Goal: Transaction & Acquisition: Purchase product/service

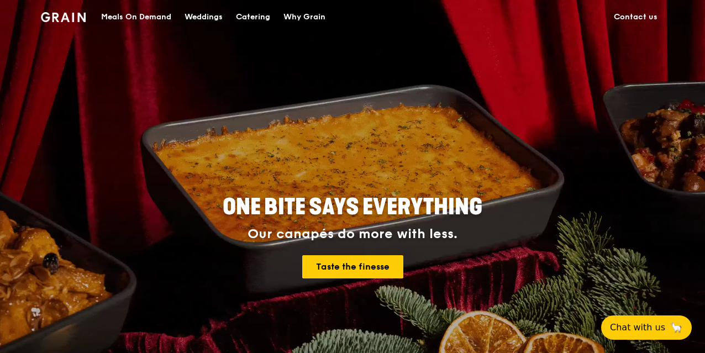
click at [242, 17] on div "Catering" at bounding box center [253, 17] width 34 height 33
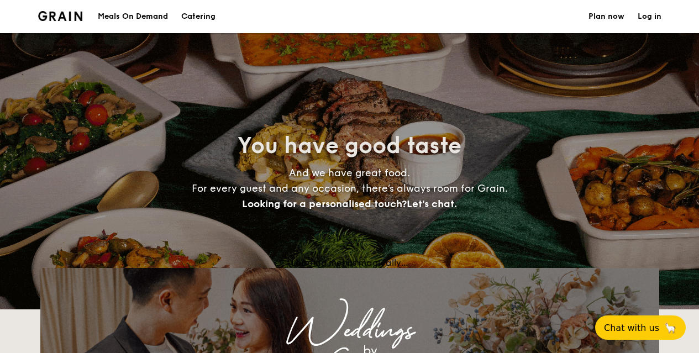
select select
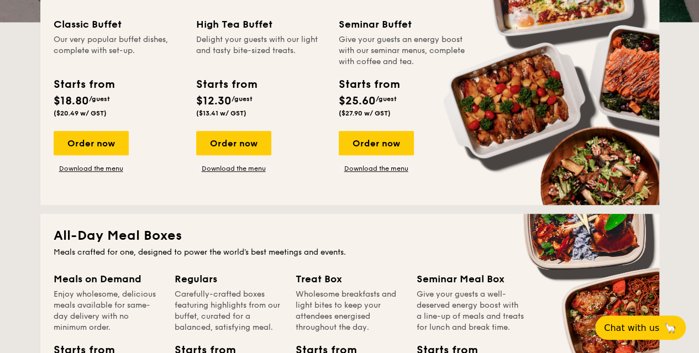
scroll to position [232, 0]
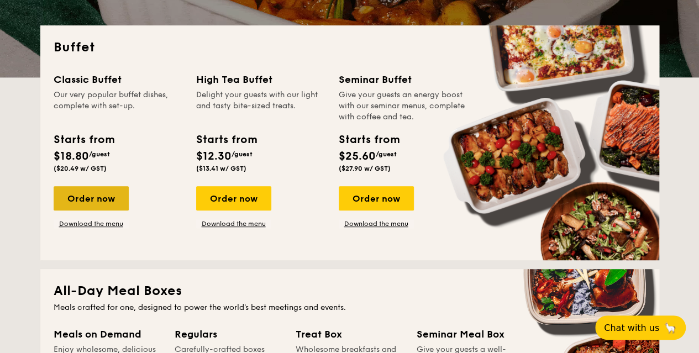
click at [96, 203] on div "Order now" at bounding box center [91, 198] width 75 height 24
